Goal: Find specific page/section: Find specific page/section

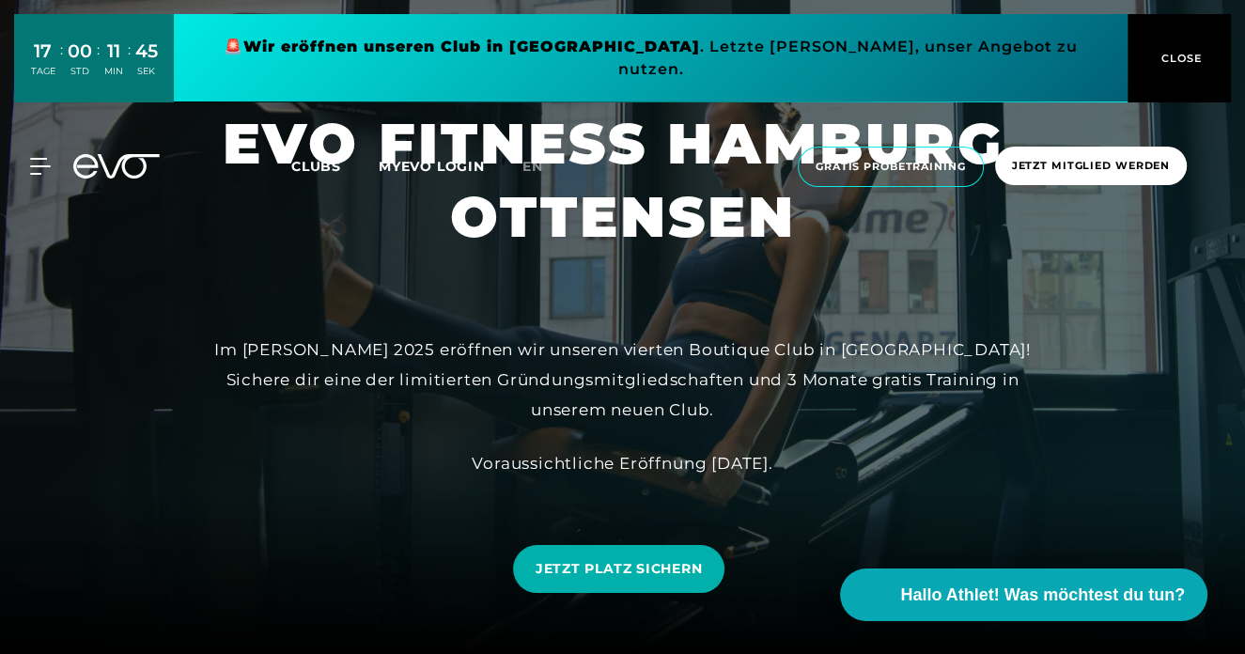
click at [908, 43] on link at bounding box center [651, 58] width 954 height 88
click at [45, 159] on icon at bounding box center [44, 166] width 26 height 15
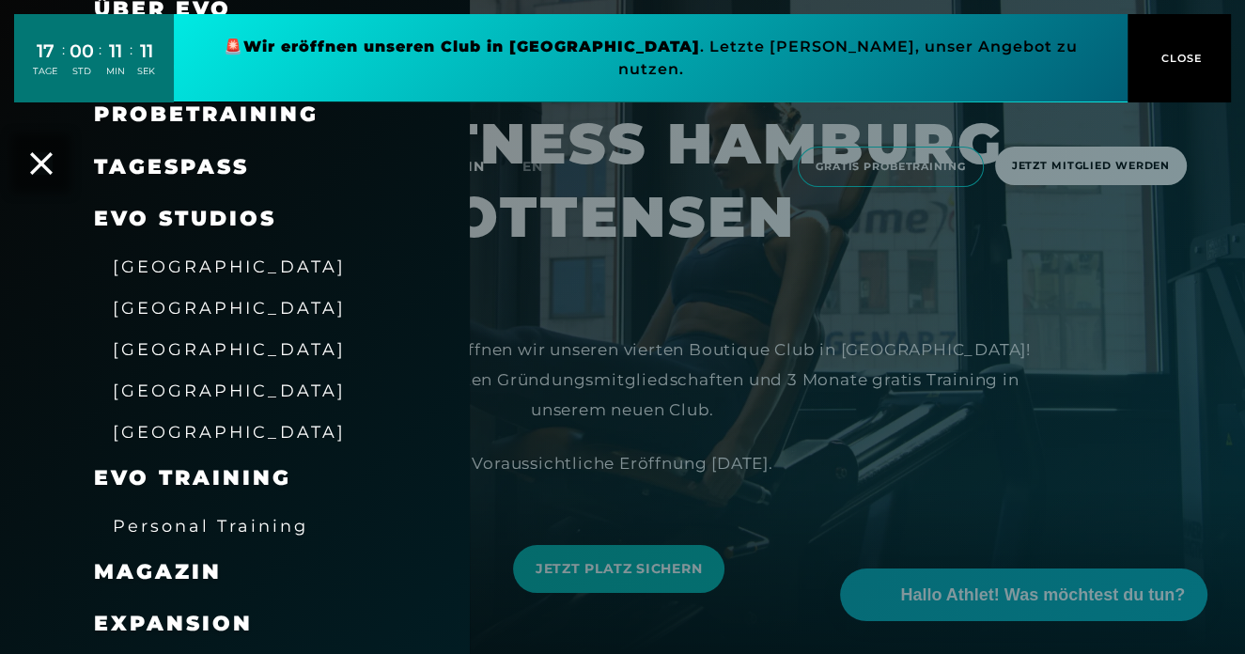
scroll to position [168, 0]
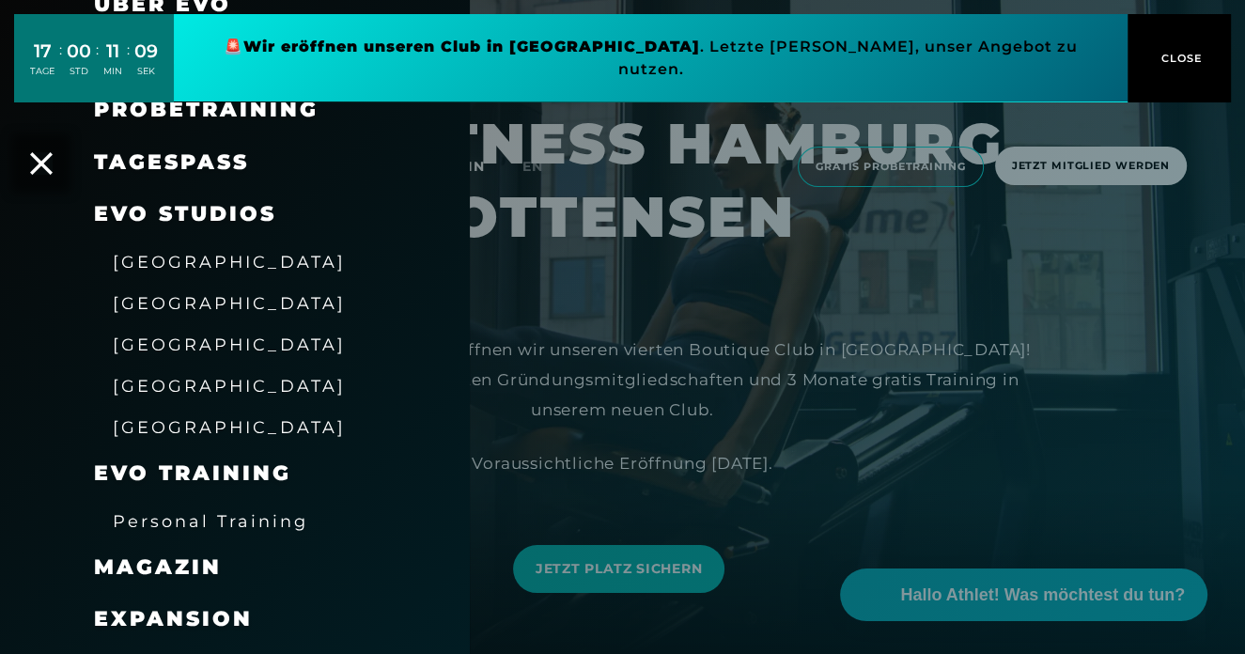
click at [181, 345] on span "[GEOGRAPHIC_DATA]" at bounding box center [229, 344] width 233 height 20
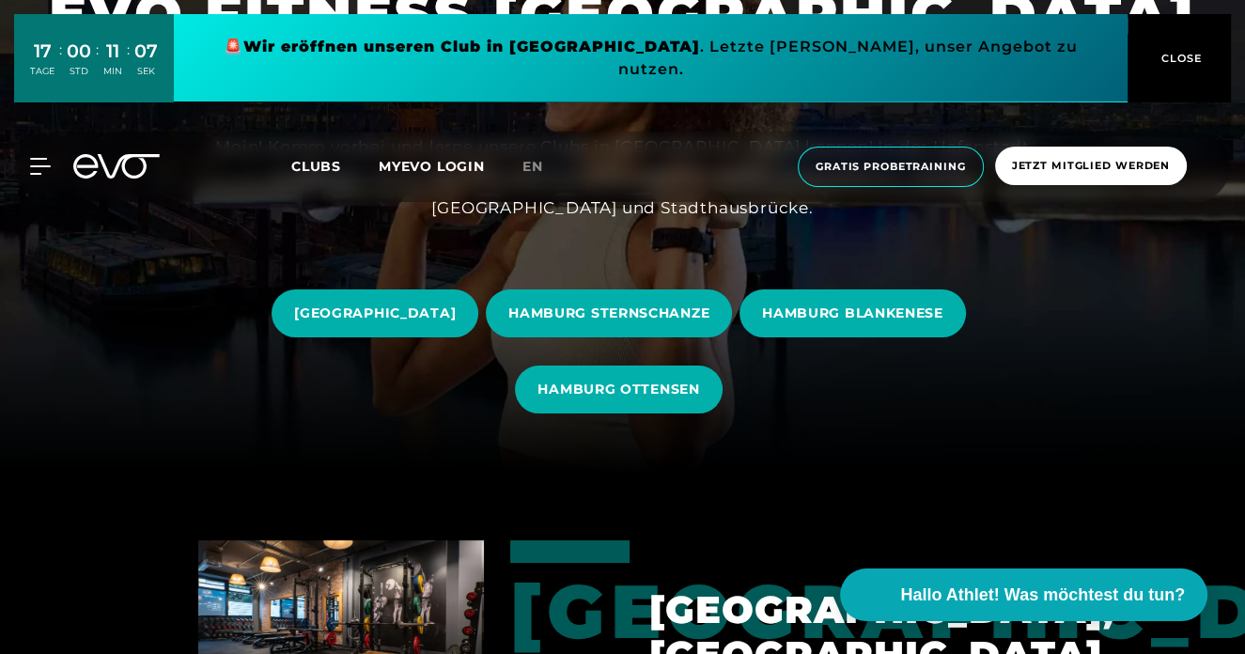
scroll to position [180, 0]
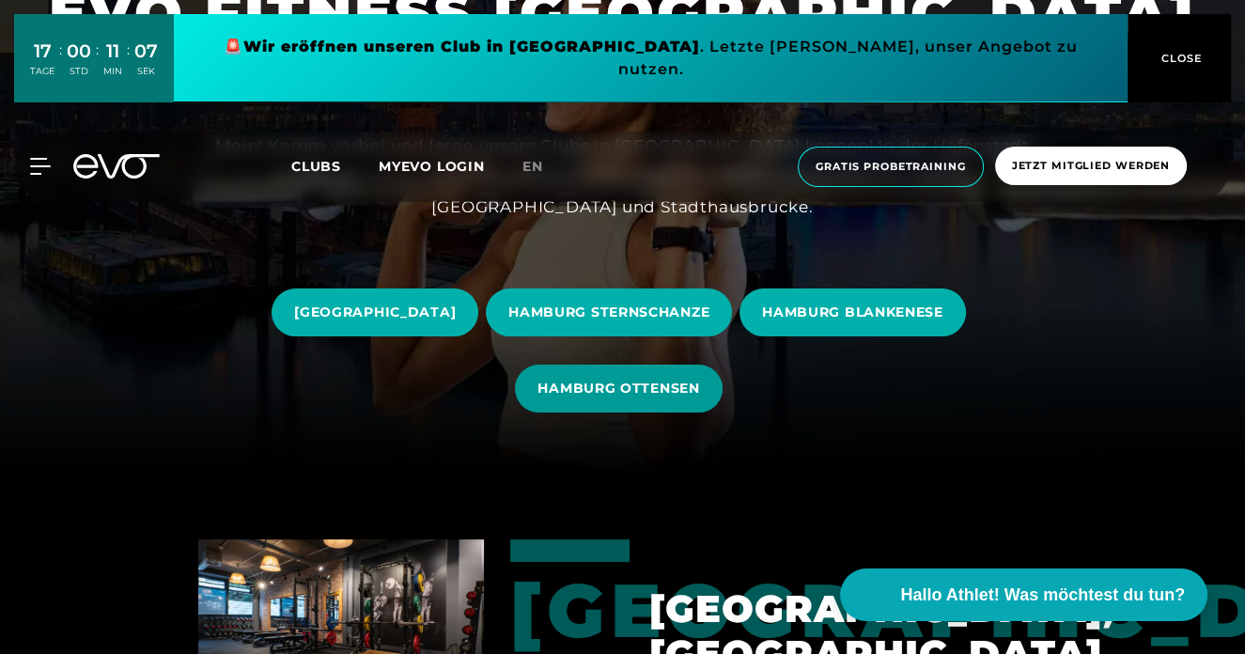
click at [571, 380] on span "HAMBURG OTTENSEN" at bounding box center [618, 389] width 162 height 20
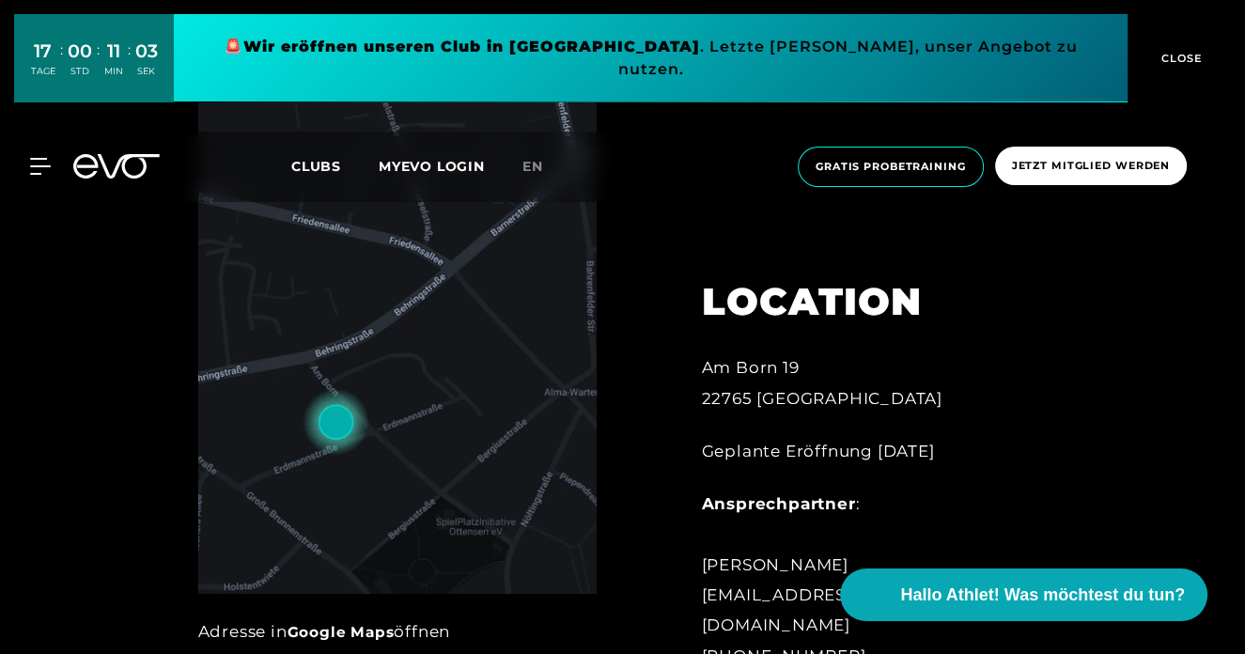
scroll to position [700, 0]
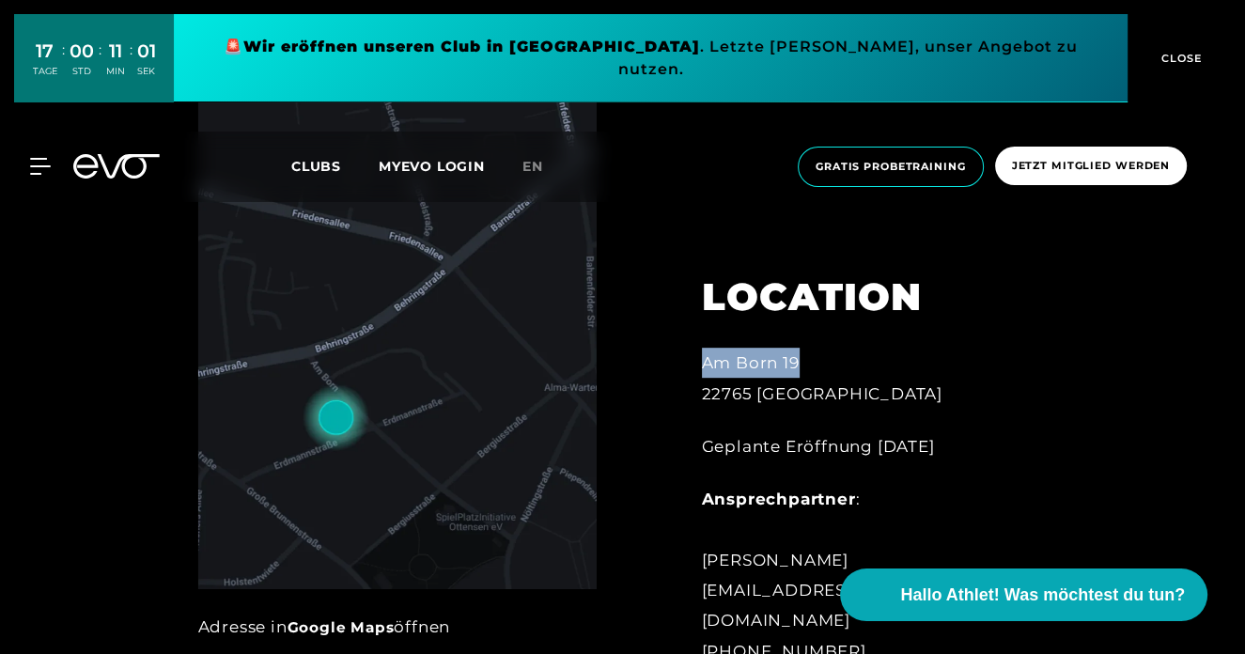
drag, startPoint x: 833, startPoint y: 394, endPoint x: 700, endPoint y: 374, distance: 134.9
click at [700, 374] on div "LOCATION [STREET_ADDRESS] Geplante Eröffnung [DATE] Ansprechpartner : [PERSON_N…" at bounding box center [855, 457] width 361 height 461
copy div "Am Born 19"
